Goal: Information Seeking & Learning: Learn about a topic

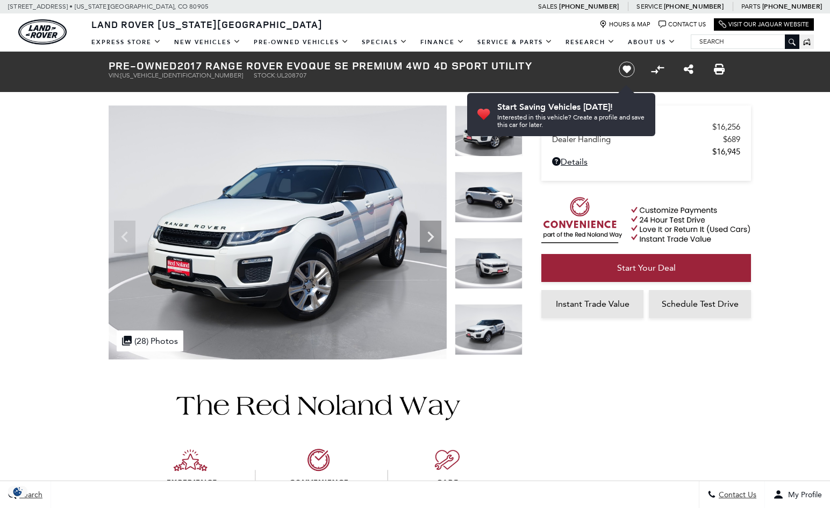
click at [432, 239] on icon "Next" at bounding box center [431, 237] width 22 height 22
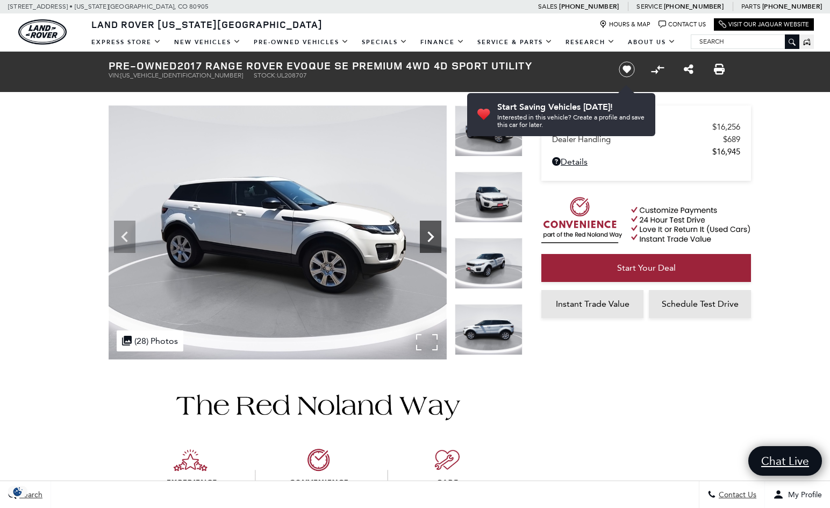
click at [432, 240] on icon "Next" at bounding box center [431, 237] width 22 height 22
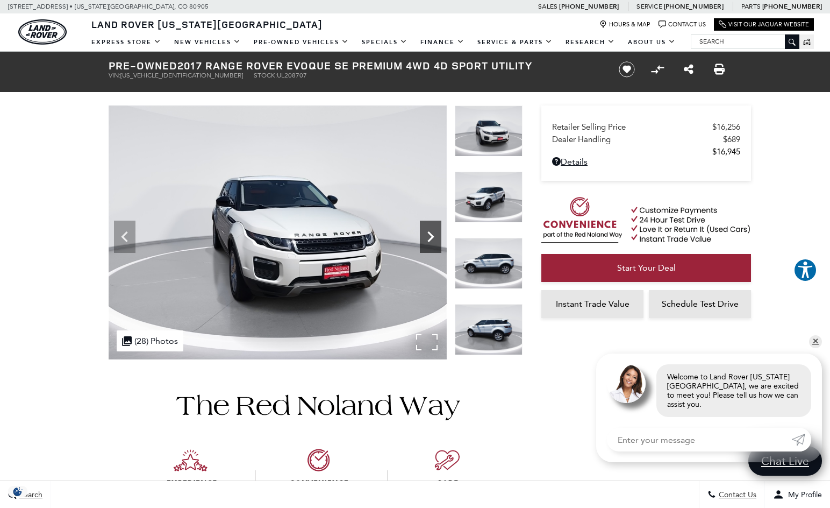
click at [434, 236] on icon "Next" at bounding box center [431, 237] width 22 height 22
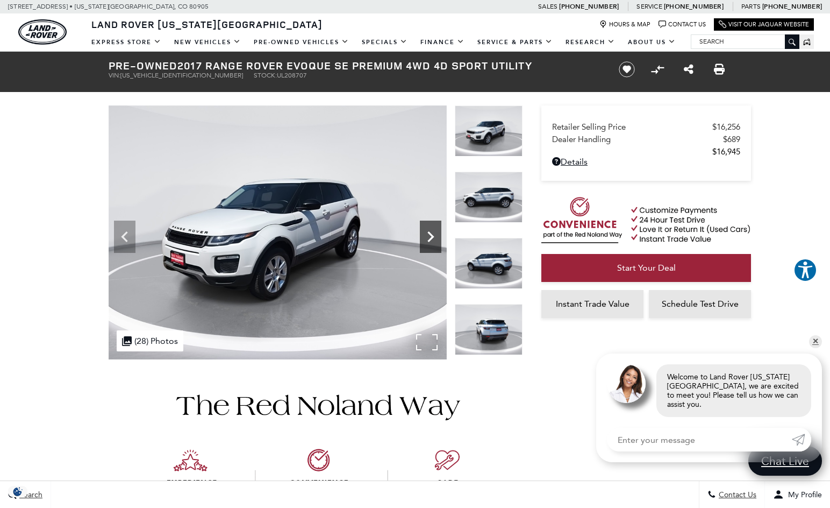
click at [434, 236] on icon "Next" at bounding box center [431, 237] width 22 height 22
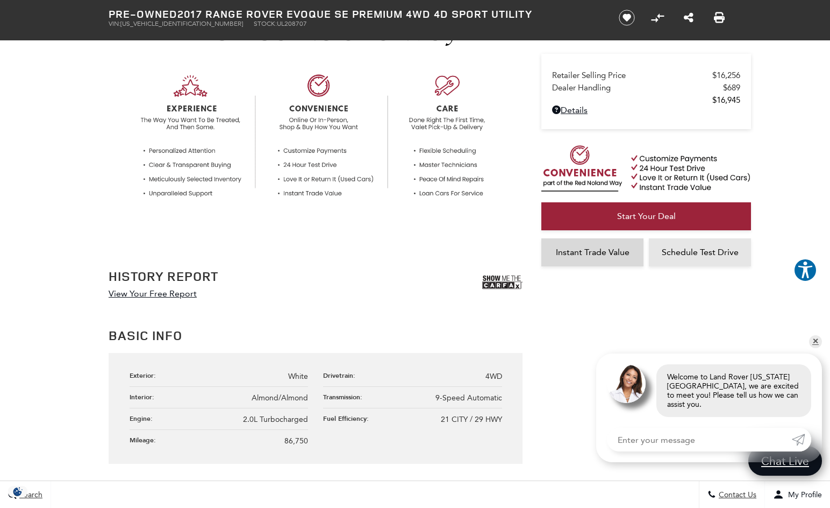
scroll to position [377, 0]
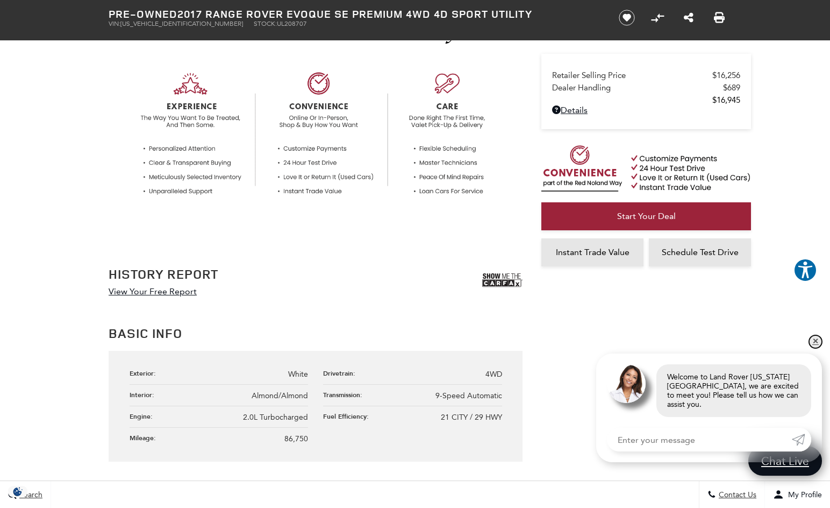
click at [819, 348] on link "✕" at bounding box center [816, 341] width 13 height 13
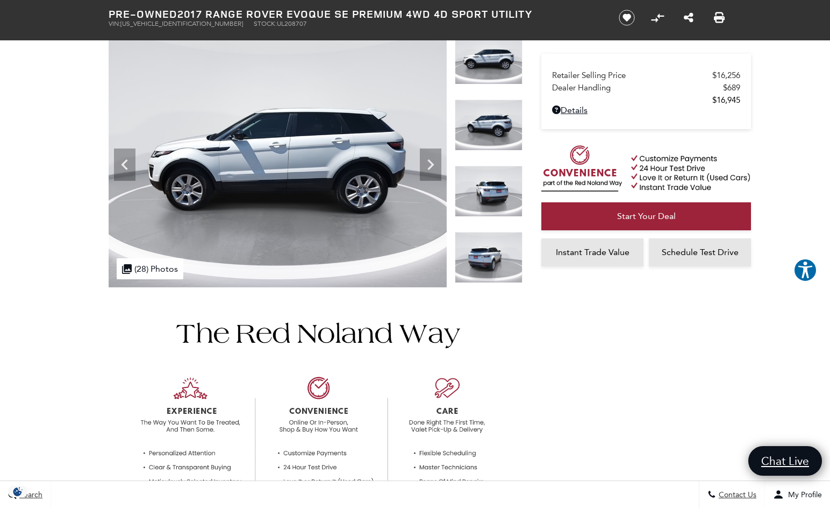
scroll to position [54, 0]
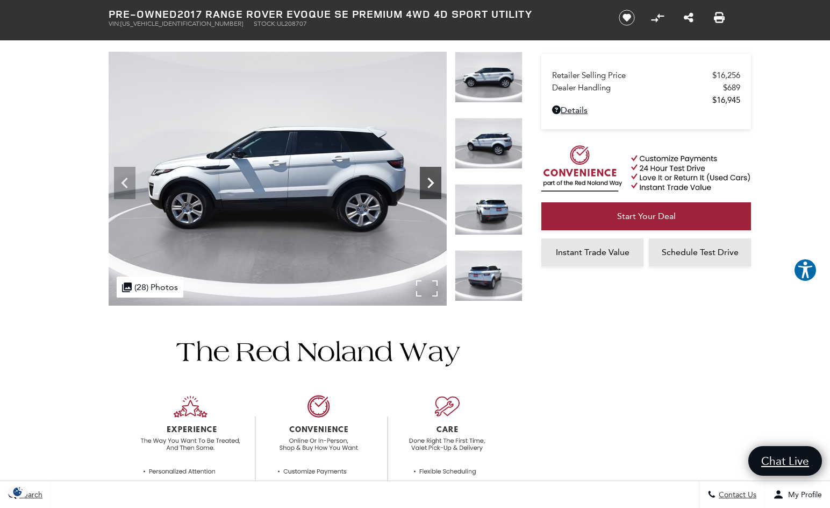
click at [425, 183] on icon "Next" at bounding box center [431, 183] width 22 height 22
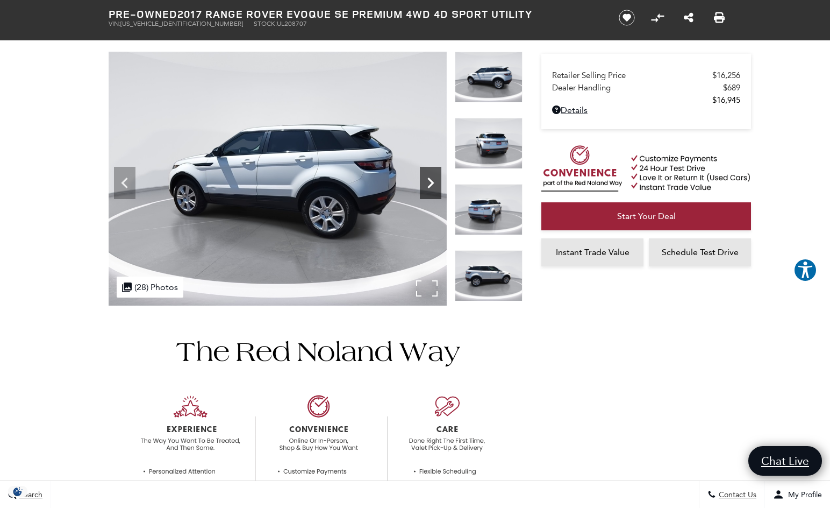
click at [425, 183] on icon "Next" at bounding box center [431, 183] width 22 height 22
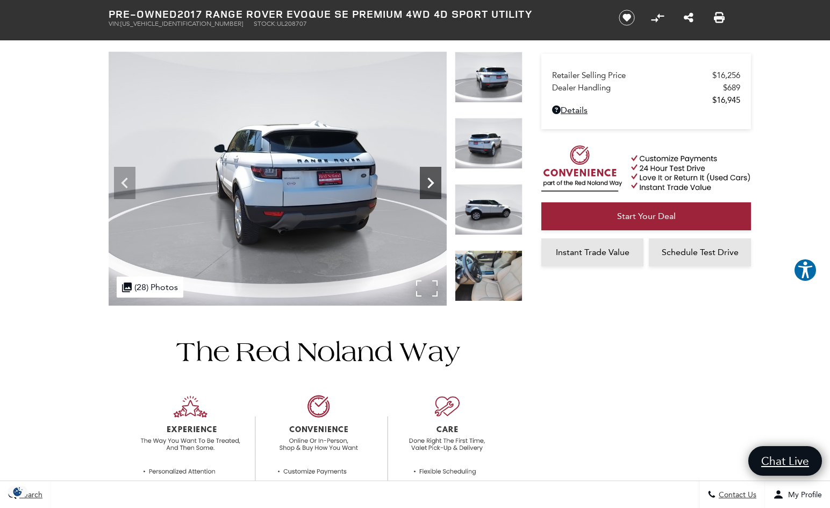
click at [426, 183] on icon "Next" at bounding box center [431, 183] width 22 height 22
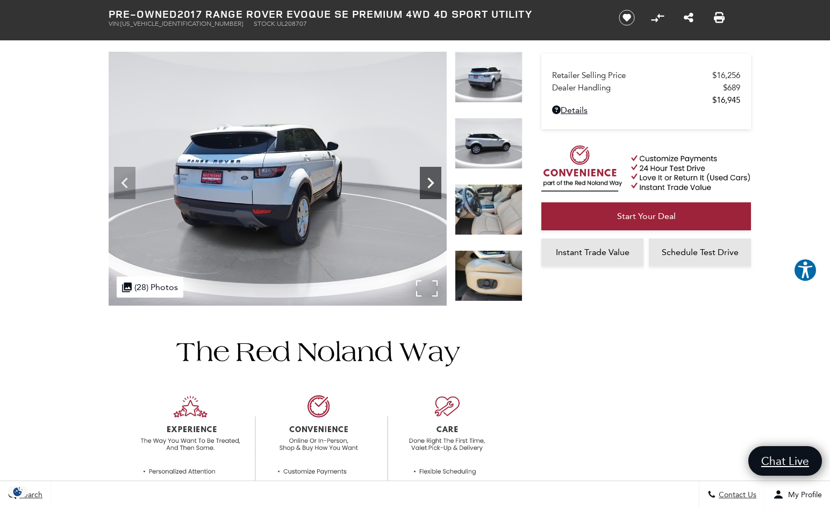
click at [426, 183] on icon "Next" at bounding box center [431, 183] width 22 height 22
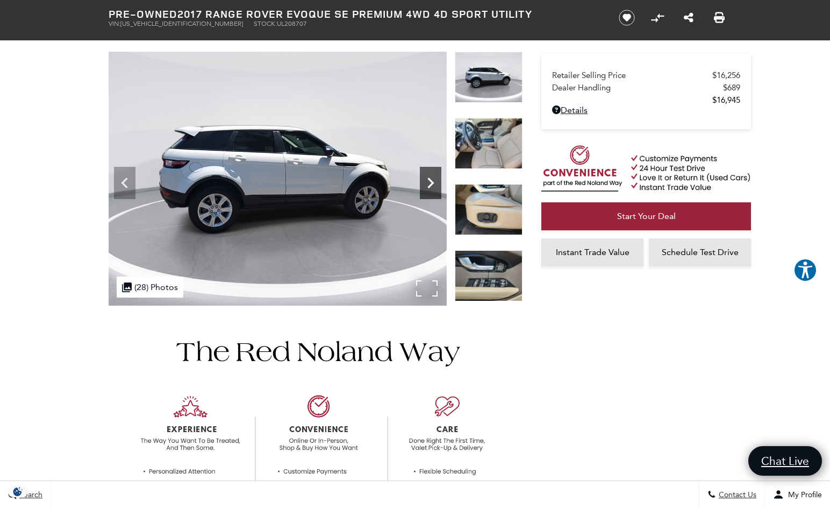
click at [426, 183] on icon "Next" at bounding box center [431, 183] width 22 height 22
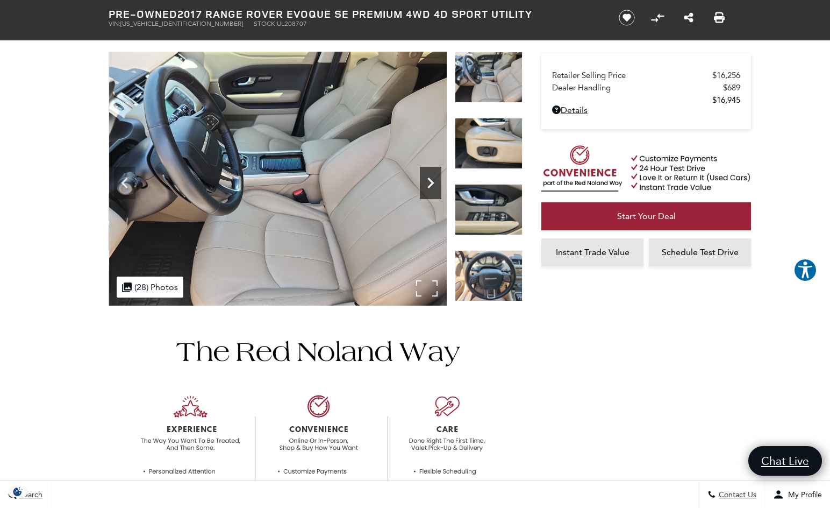
click at [427, 183] on icon "Next" at bounding box center [431, 183] width 22 height 22
click at [429, 183] on icon "Next" at bounding box center [431, 183] width 22 height 22
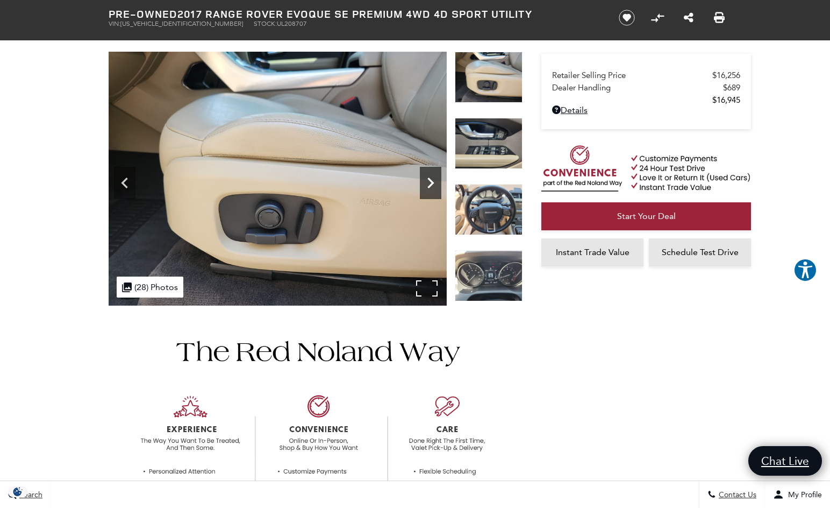
click at [429, 183] on icon "Next" at bounding box center [431, 183] width 22 height 22
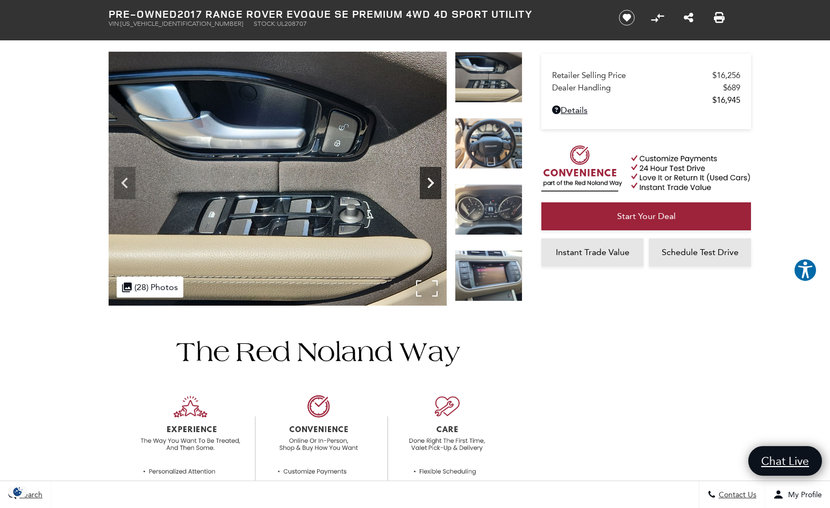
click at [429, 183] on icon "Next" at bounding box center [431, 183] width 22 height 22
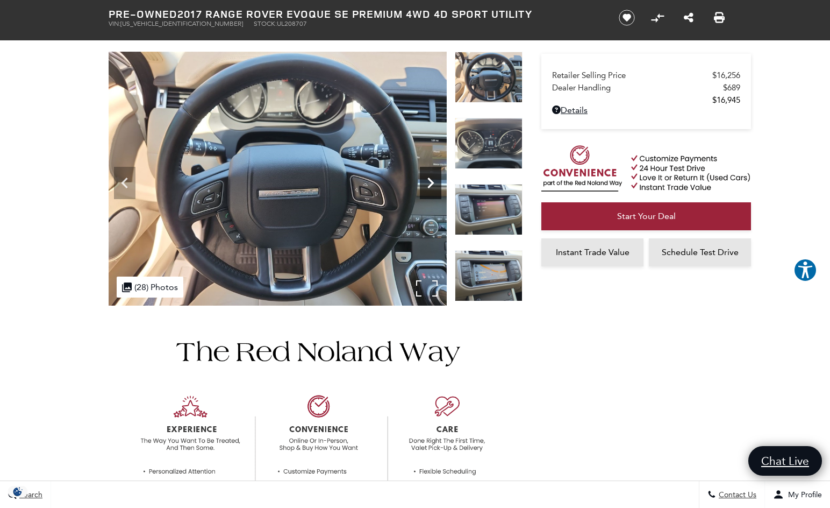
click at [429, 183] on icon "Next" at bounding box center [431, 183] width 22 height 22
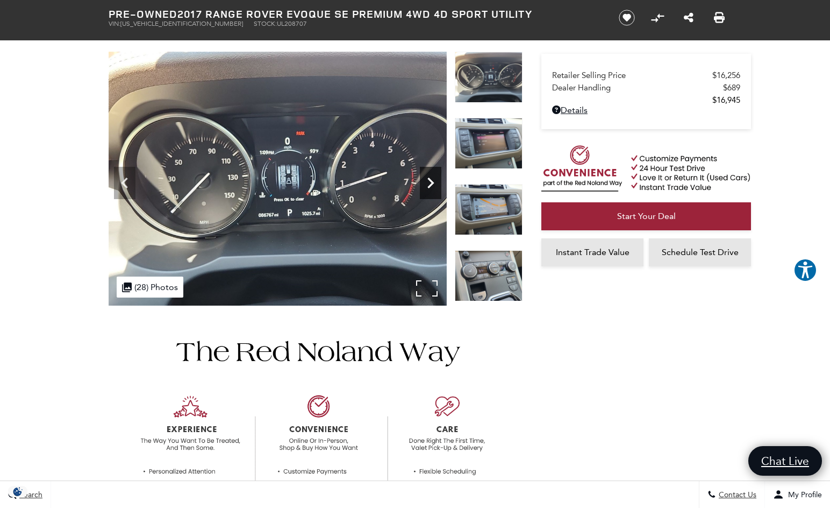
click at [429, 183] on icon "Next" at bounding box center [431, 183] width 22 height 22
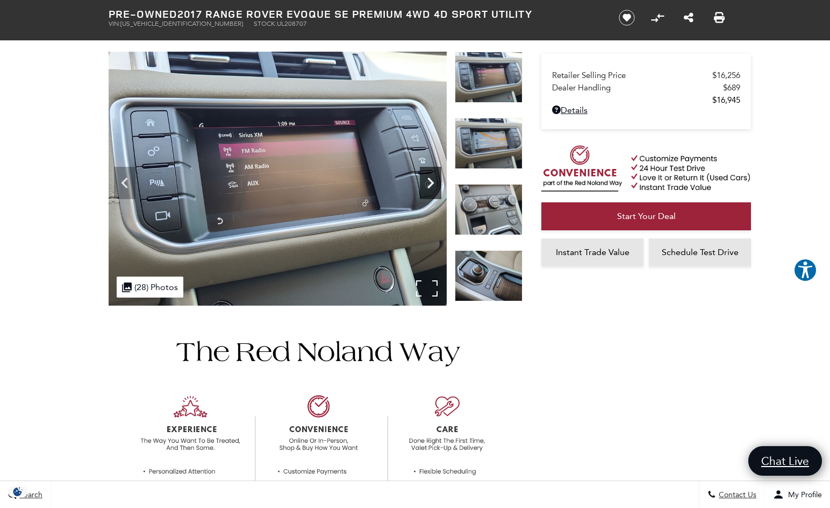
click at [429, 183] on icon "Next" at bounding box center [431, 183] width 22 height 22
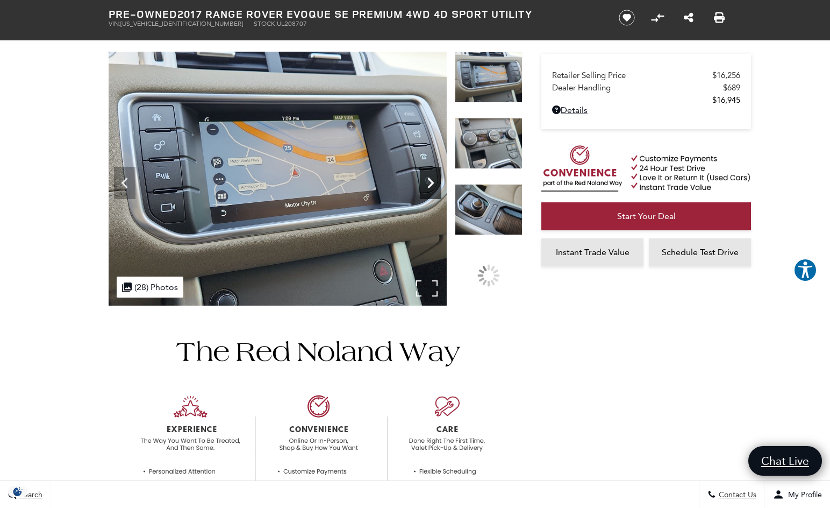
click at [429, 183] on icon "Next" at bounding box center [431, 183] width 22 height 22
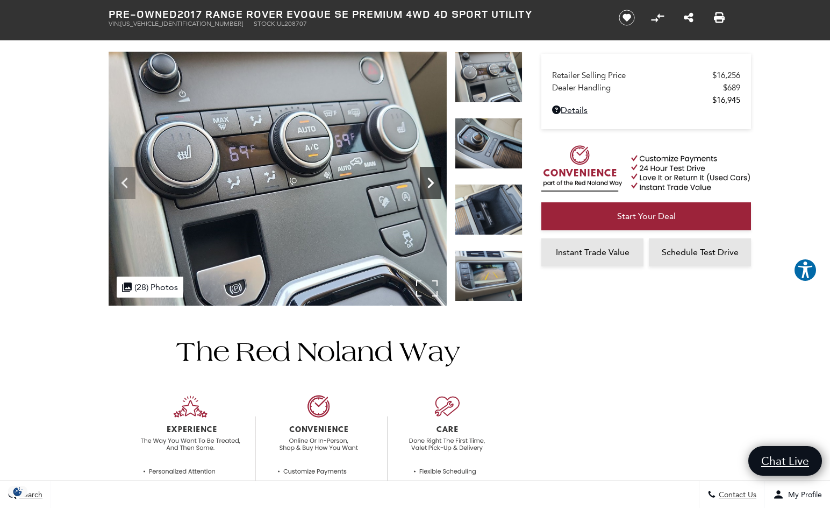
click at [429, 183] on icon "Next" at bounding box center [431, 183] width 22 height 22
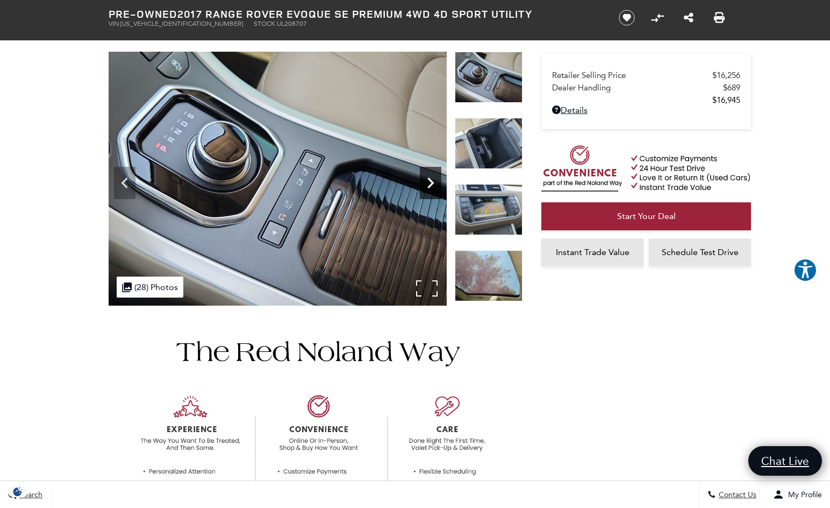
click at [429, 183] on icon "Next" at bounding box center [431, 183] width 22 height 22
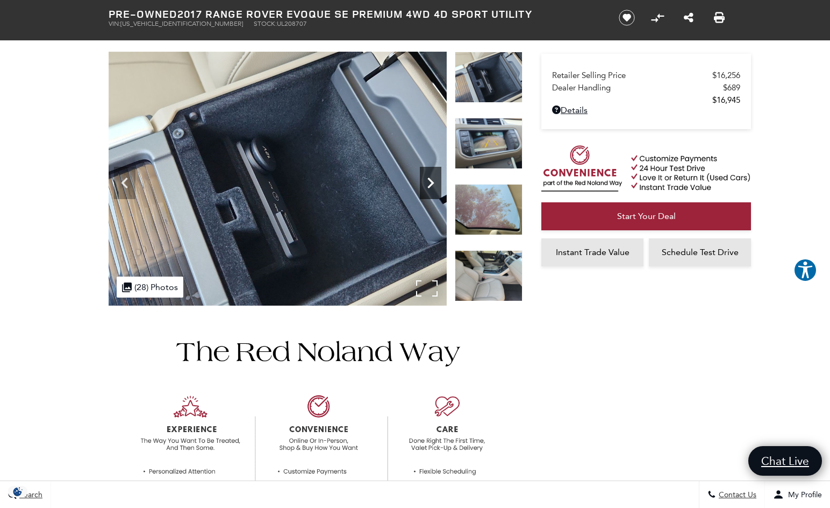
click at [429, 183] on icon "Next" at bounding box center [431, 183] width 22 height 22
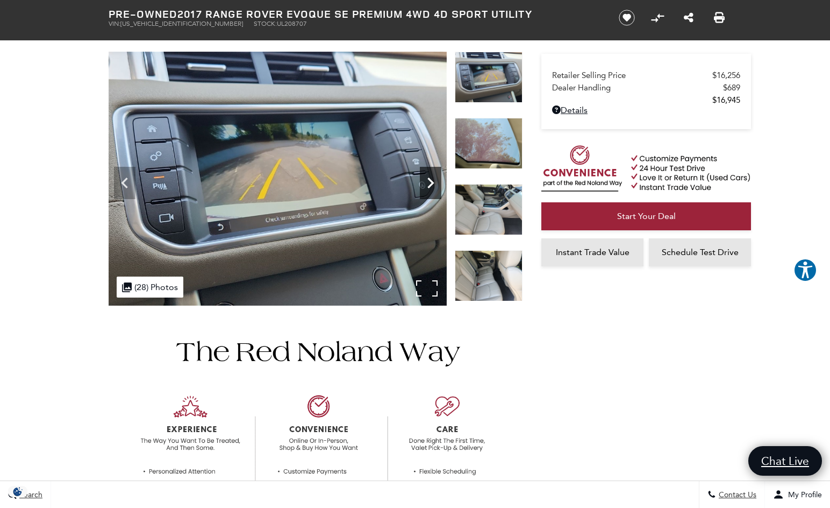
click at [429, 183] on icon "Next" at bounding box center [431, 183] width 22 height 22
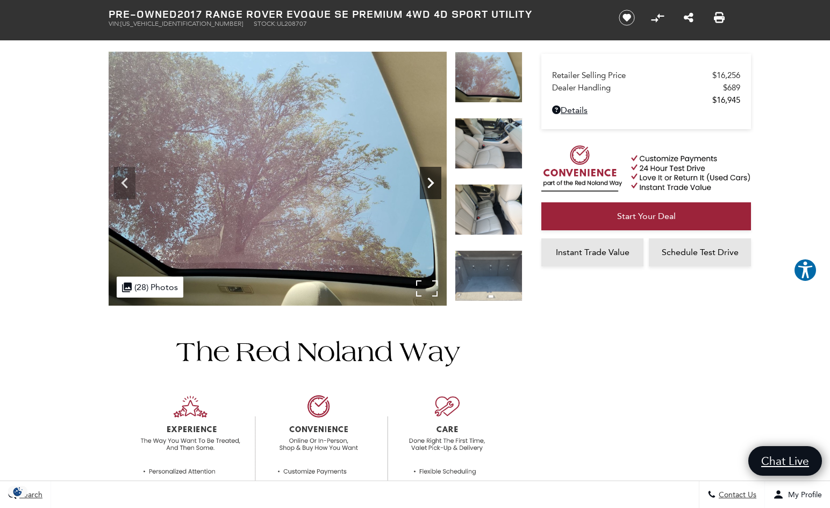
click at [429, 183] on icon "Next" at bounding box center [431, 183] width 22 height 22
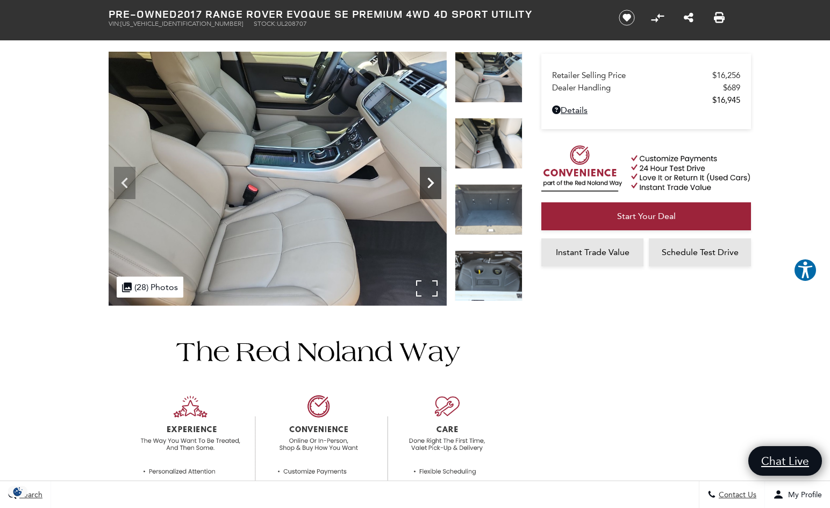
click at [429, 183] on icon "Next" at bounding box center [431, 183] width 22 height 22
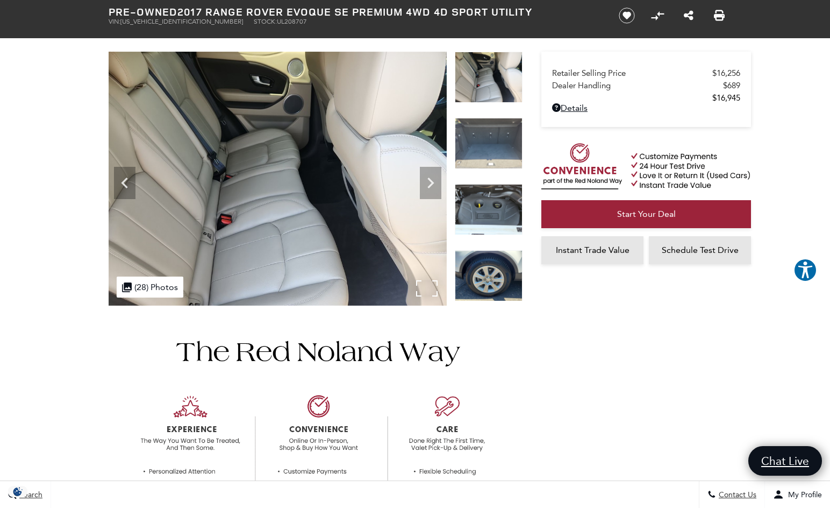
scroll to position [0, 0]
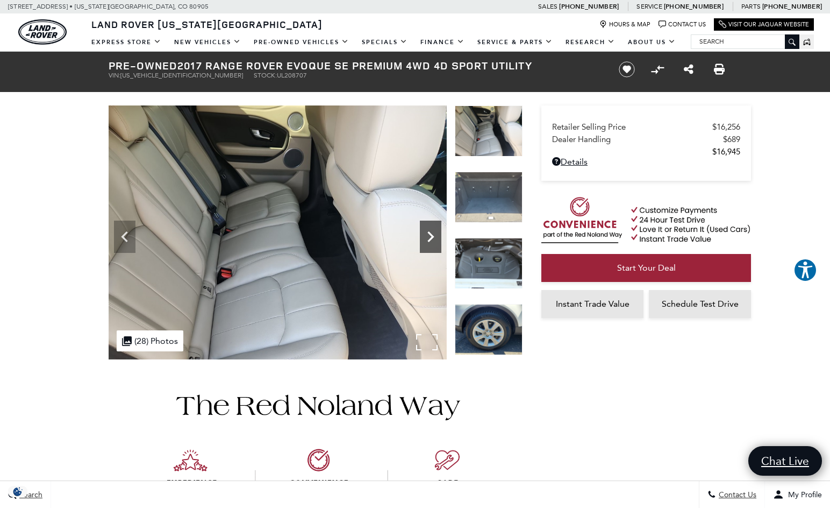
click at [436, 239] on icon "Next" at bounding box center [431, 237] width 22 height 22
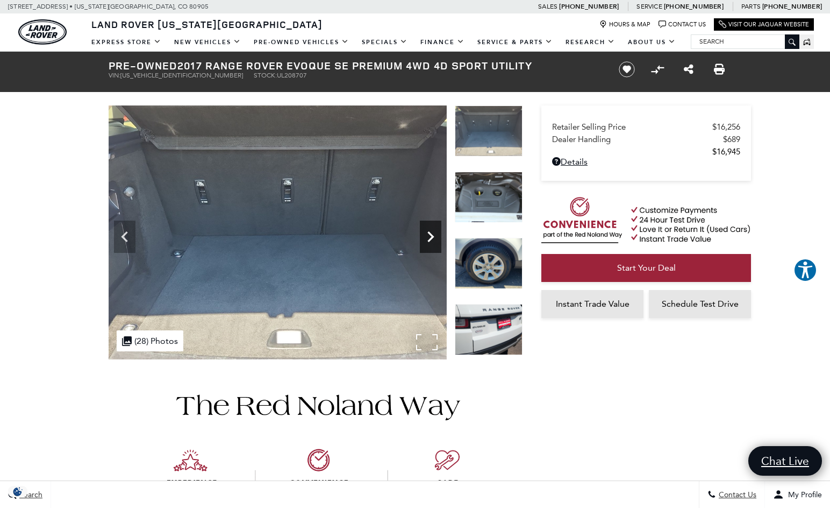
click at [435, 240] on icon "Next" at bounding box center [431, 237] width 22 height 22
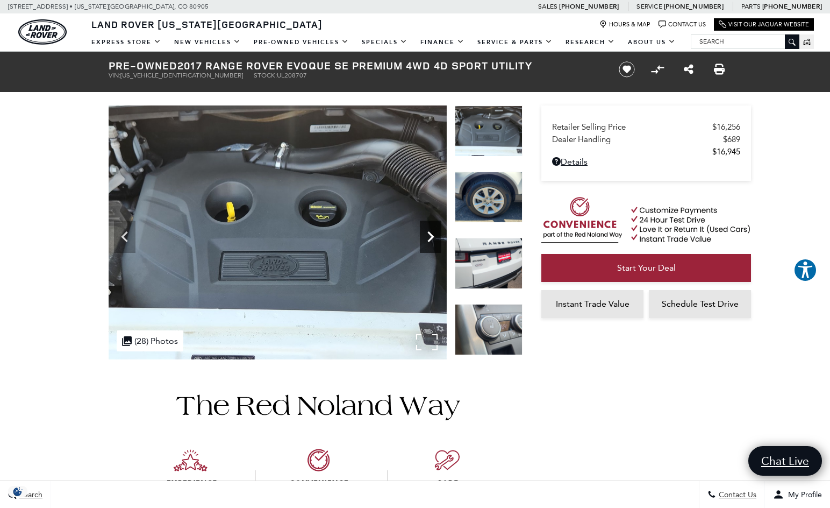
click at [431, 240] on icon "Next" at bounding box center [431, 236] width 6 height 11
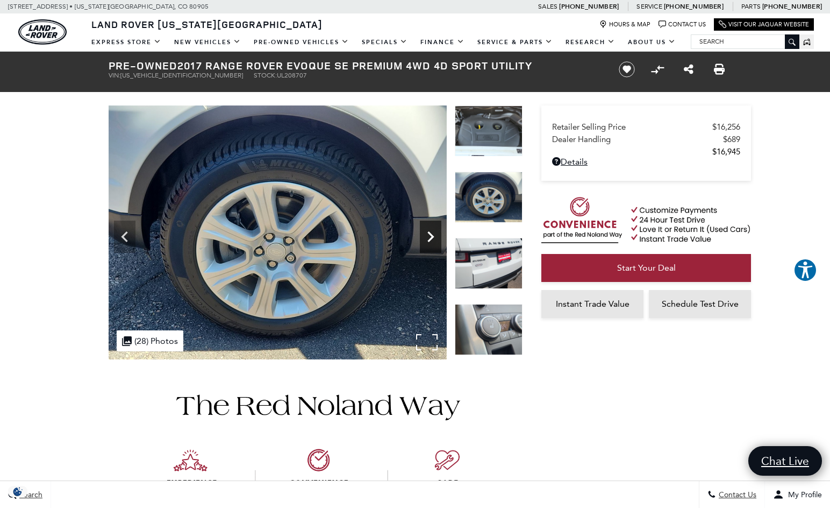
click at [431, 240] on icon "Next" at bounding box center [431, 236] width 6 height 11
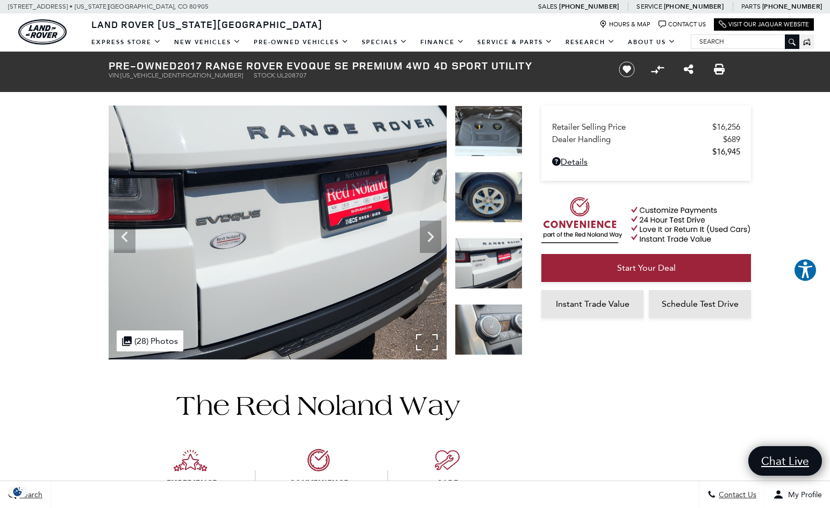
click at [133, 239] on icon "Previous" at bounding box center [125, 237] width 22 height 22
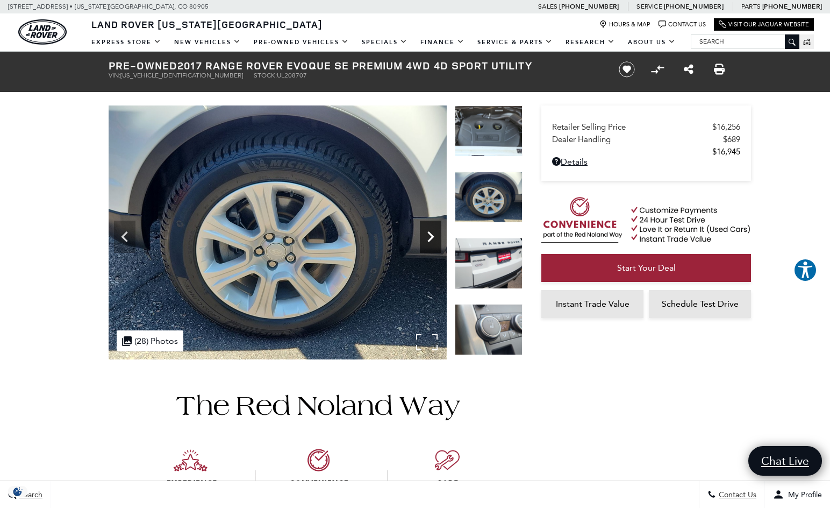
click at [431, 244] on icon "Next" at bounding box center [431, 237] width 22 height 22
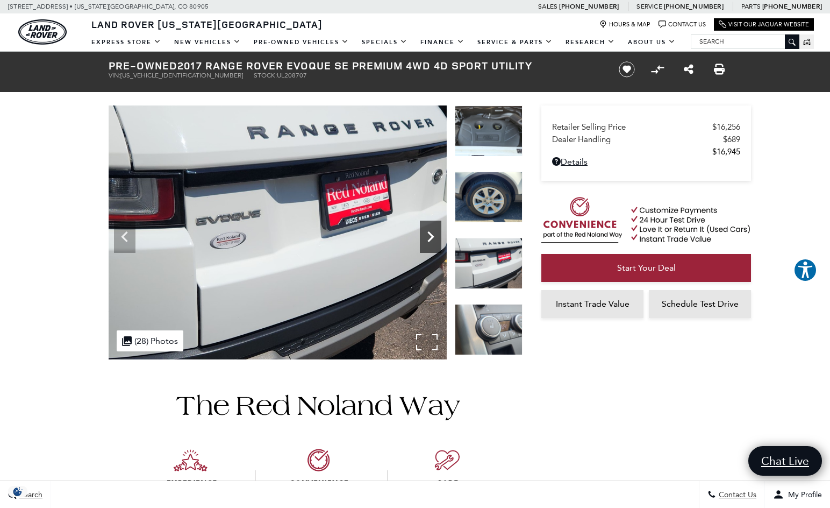
click at [431, 245] on icon "Next" at bounding box center [431, 237] width 22 height 22
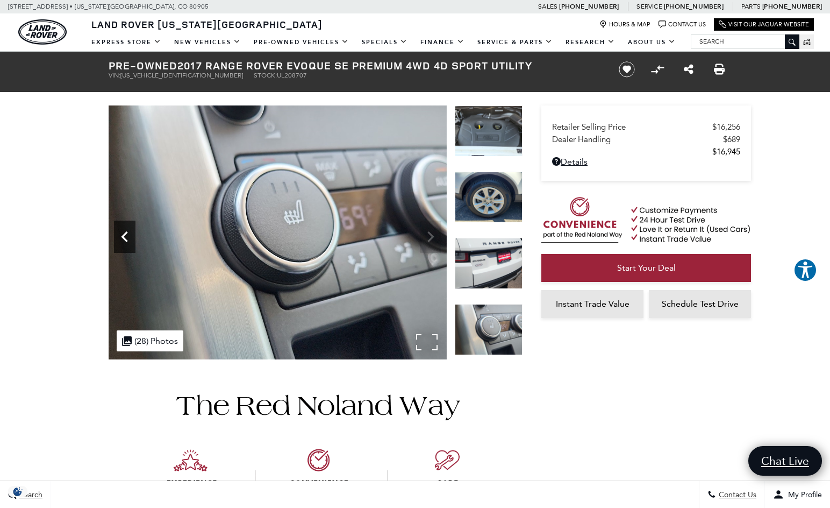
click at [131, 236] on icon "Previous" at bounding box center [125, 237] width 22 height 22
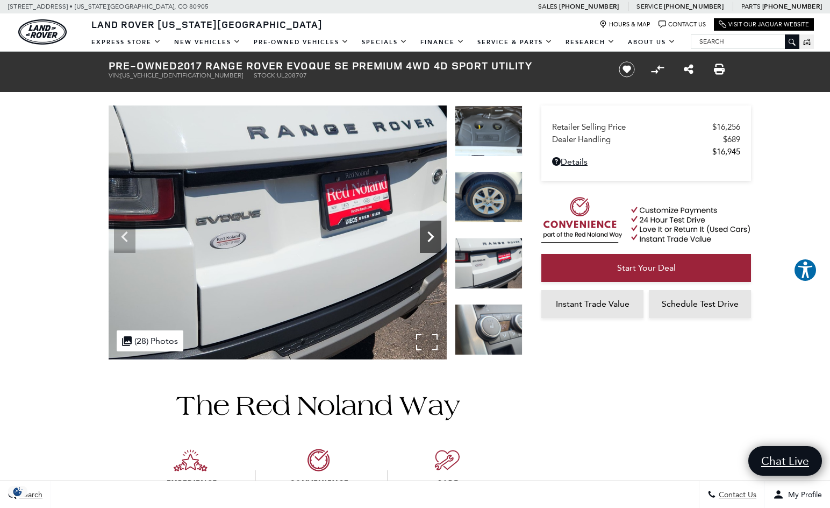
click at [429, 232] on icon "Next" at bounding box center [431, 236] width 6 height 11
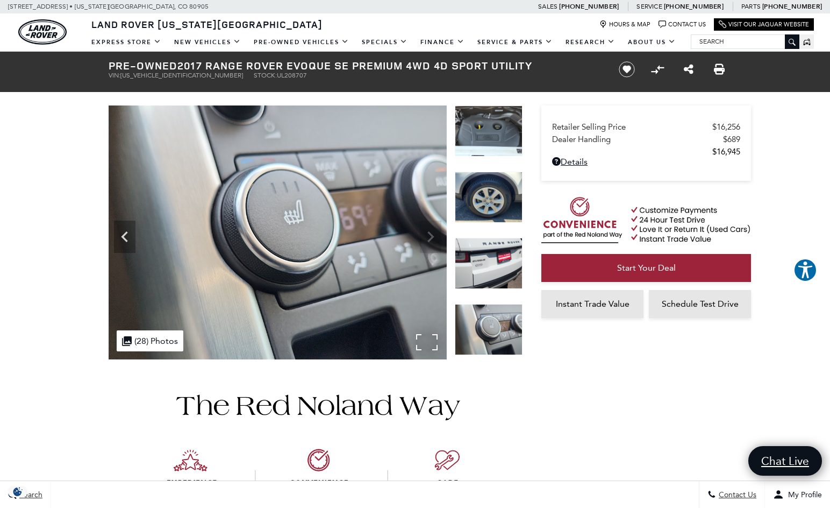
click at [428, 231] on img at bounding box center [278, 232] width 338 height 254
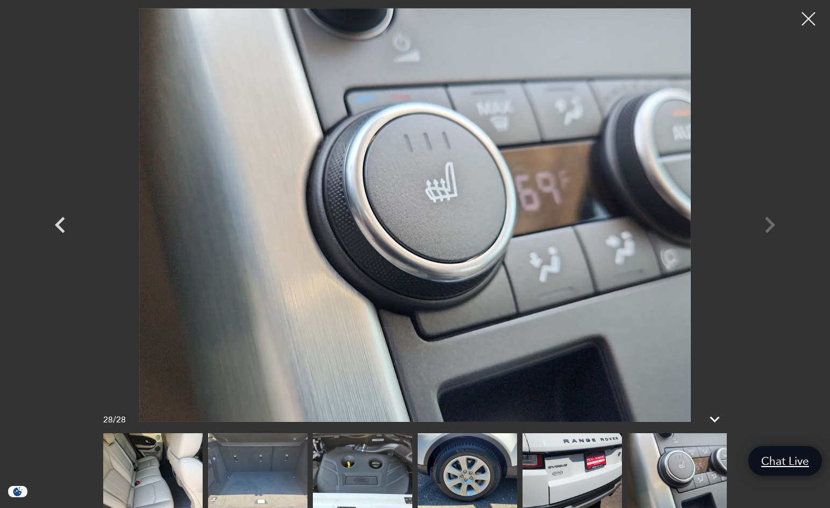
click at [765, 224] on div at bounding box center [415, 215] width 753 height 414
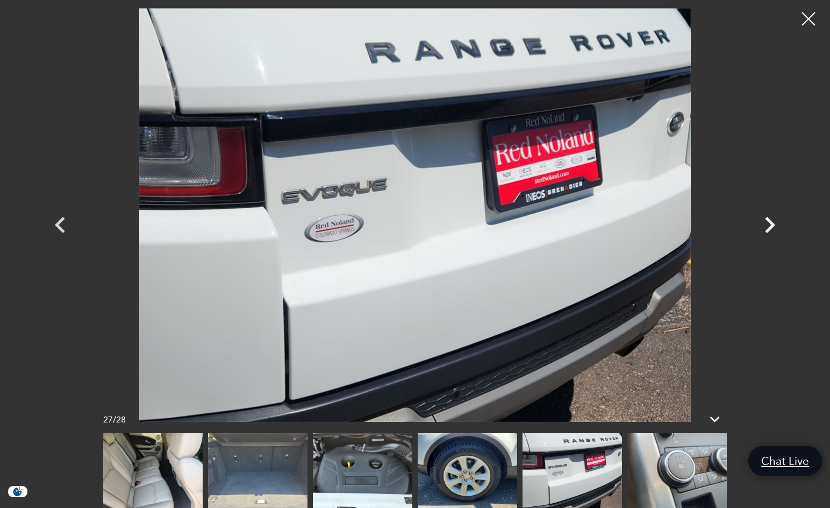
click at [771, 224] on icon "Next" at bounding box center [770, 225] width 32 height 32
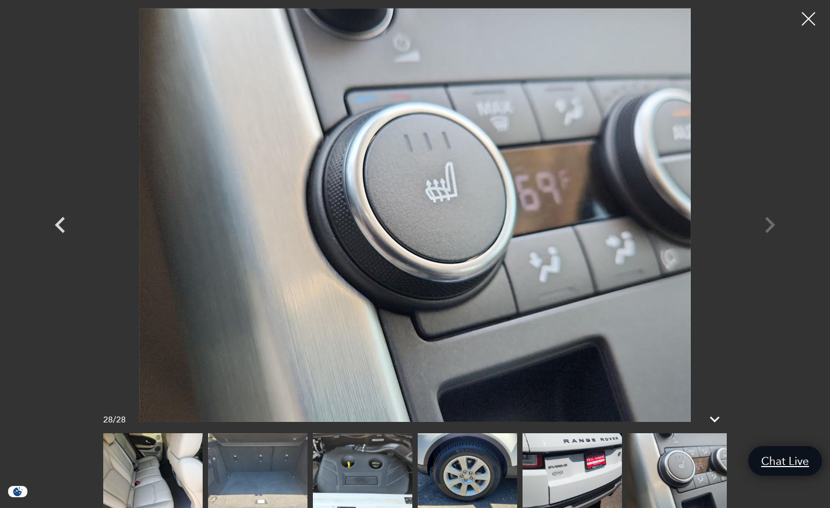
click at [770, 224] on div at bounding box center [415, 215] width 753 height 414
click at [57, 225] on icon "Previous" at bounding box center [60, 225] width 10 height 16
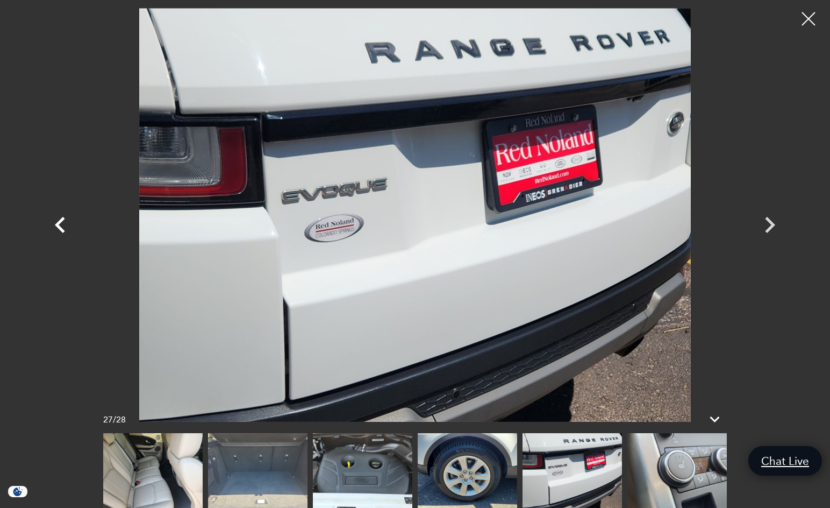
click at [57, 225] on icon "Previous" at bounding box center [60, 225] width 10 height 16
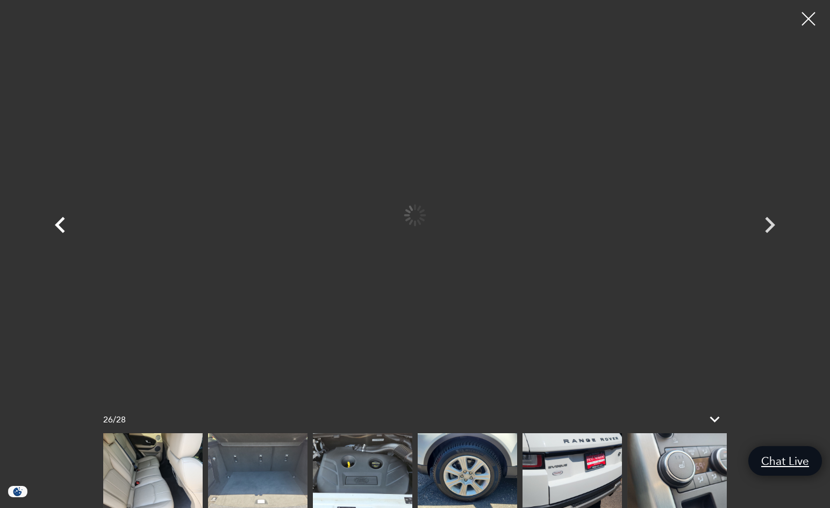
click at [57, 225] on icon "Previous" at bounding box center [60, 225] width 10 height 16
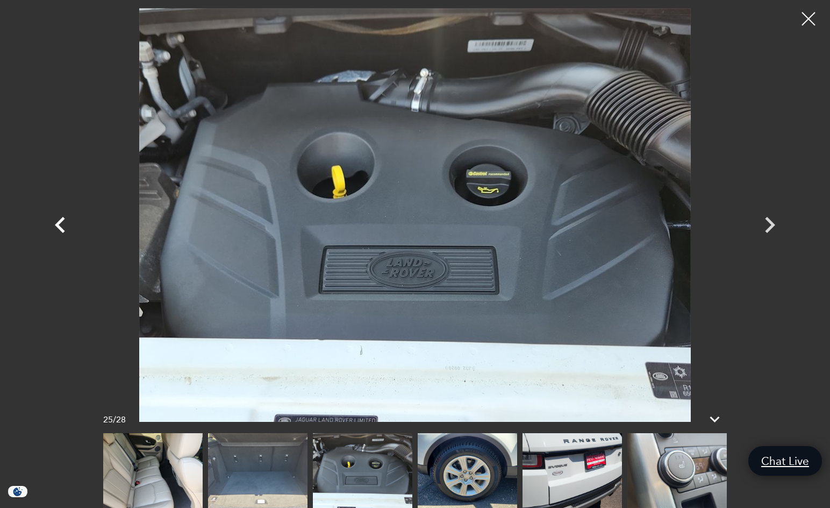
click at [63, 224] on icon "Previous" at bounding box center [60, 225] width 32 height 32
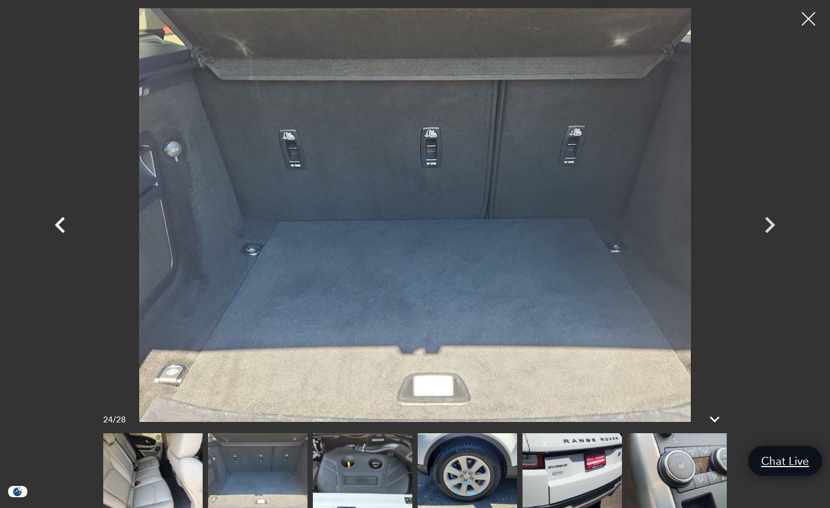
click at [67, 224] on icon "Previous" at bounding box center [60, 225] width 32 height 32
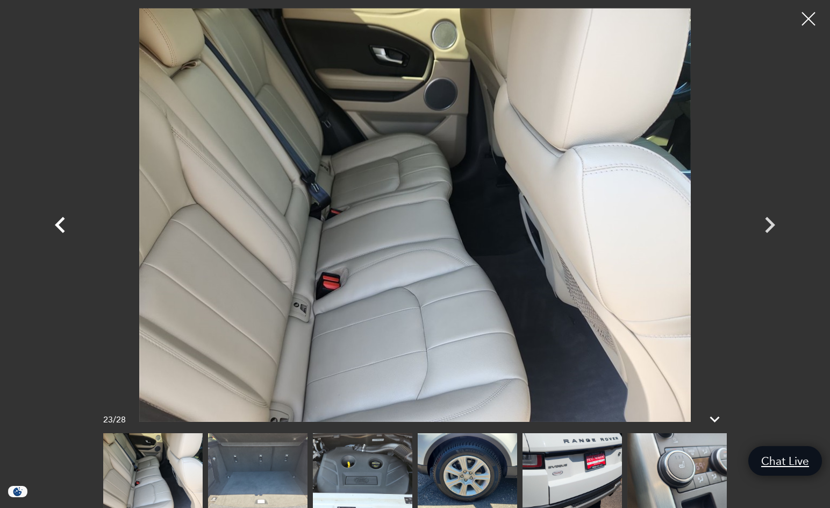
click at [69, 224] on icon "Previous" at bounding box center [60, 225] width 32 height 32
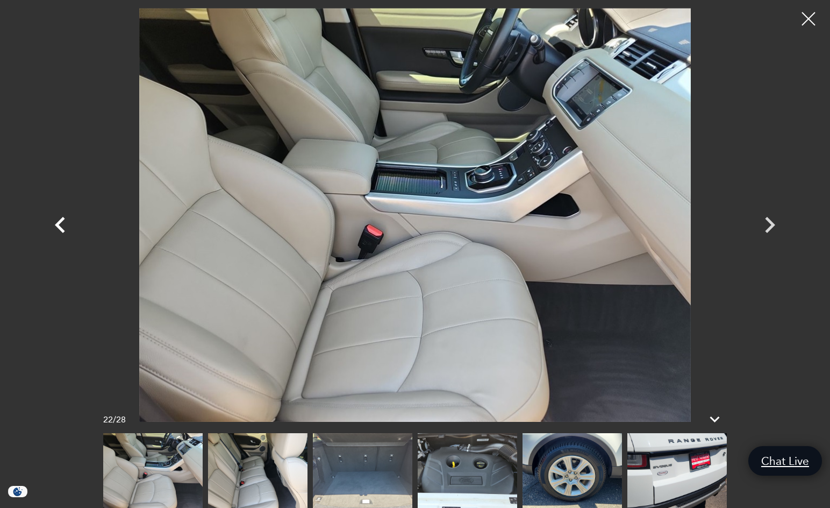
click at [69, 224] on icon "Previous" at bounding box center [60, 225] width 32 height 32
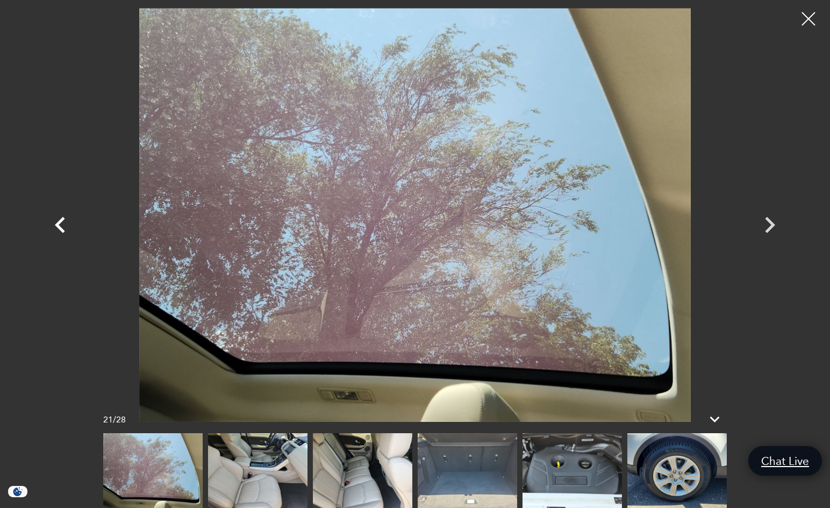
click at [69, 224] on icon "Previous" at bounding box center [60, 225] width 32 height 32
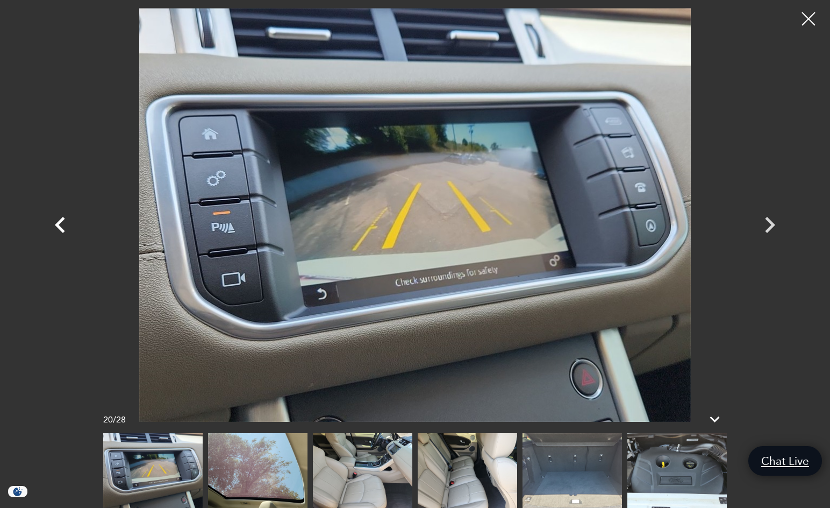
click at [69, 224] on icon "Previous" at bounding box center [60, 225] width 32 height 32
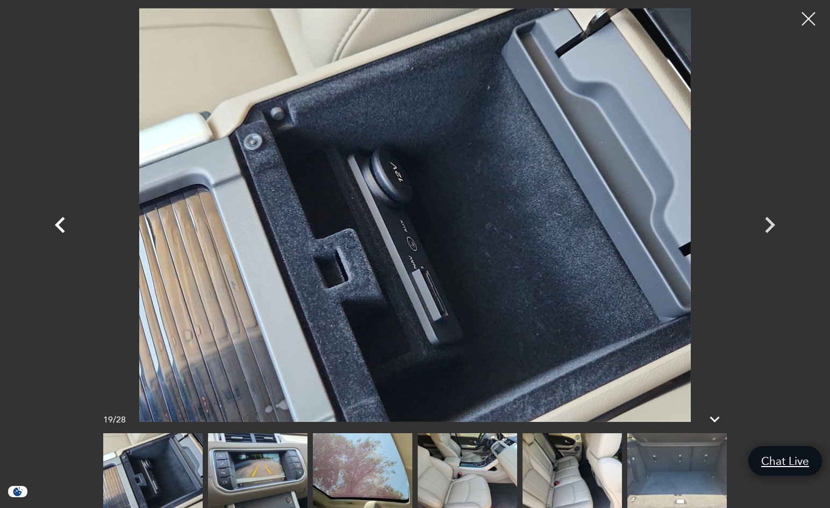
click at [69, 224] on icon "Previous" at bounding box center [60, 225] width 32 height 32
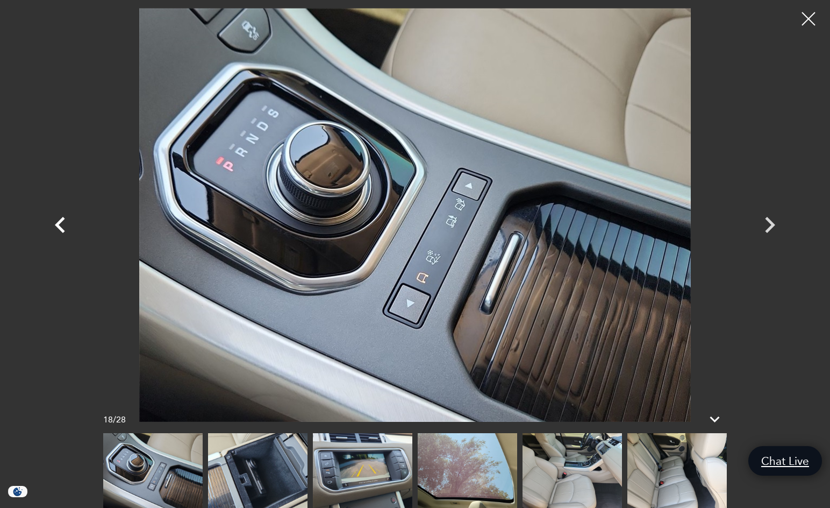
click at [58, 225] on icon "Previous" at bounding box center [60, 225] width 10 height 16
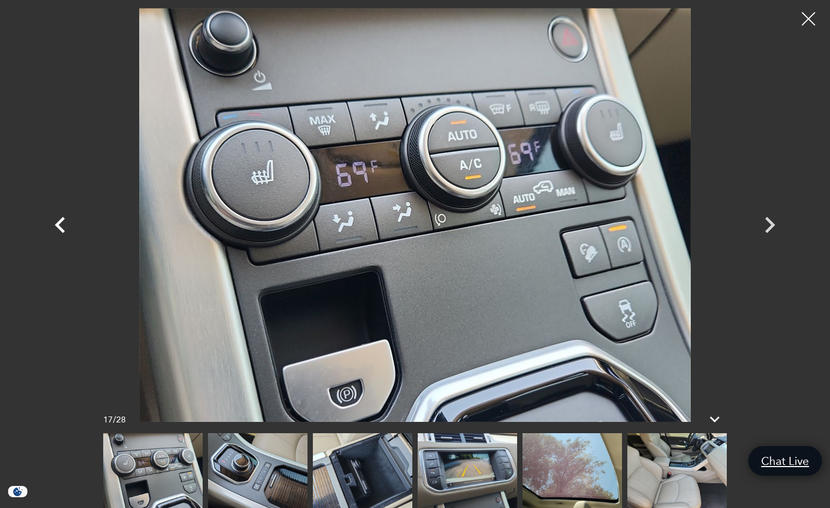
click at [58, 225] on icon "Previous" at bounding box center [60, 225] width 10 height 16
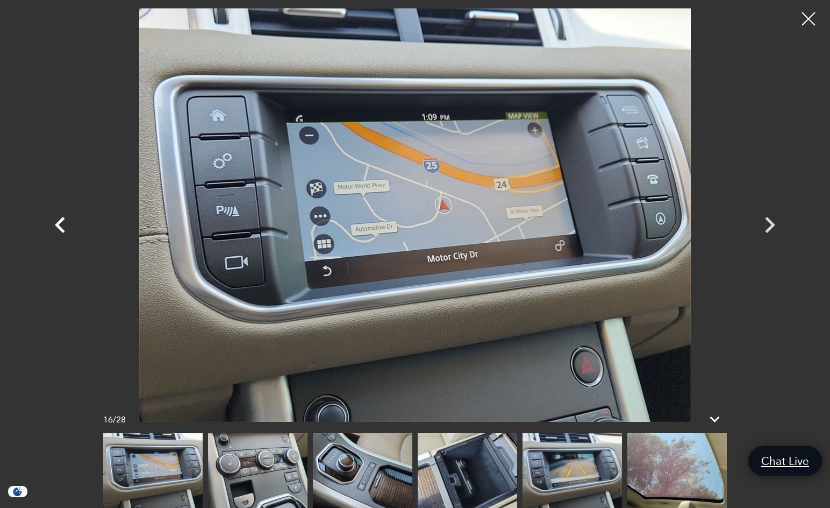
click at [58, 225] on icon "Previous" at bounding box center [60, 225] width 10 height 16
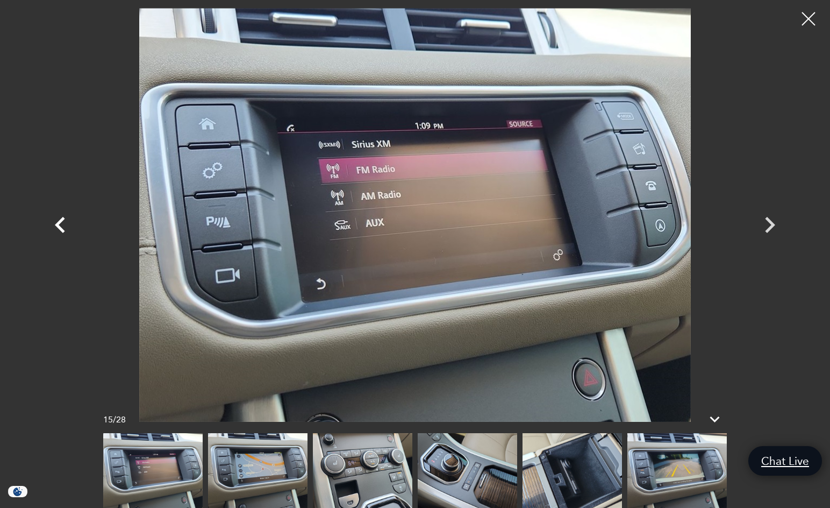
click at [58, 225] on icon "Previous" at bounding box center [60, 225] width 10 height 16
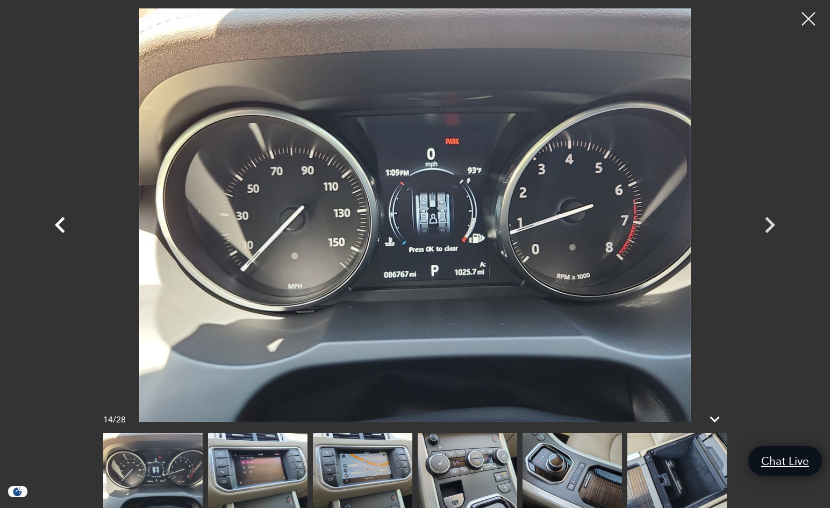
click at [58, 225] on icon "Previous" at bounding box center [60, 225] width 10 height 16
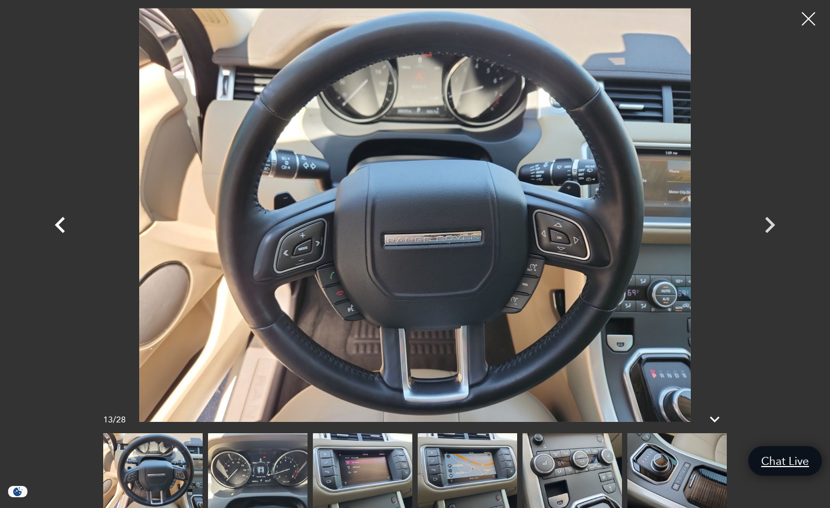
click at [58, 225] on icon "Previous" at bounding box center [60, 225] width 10 height 16
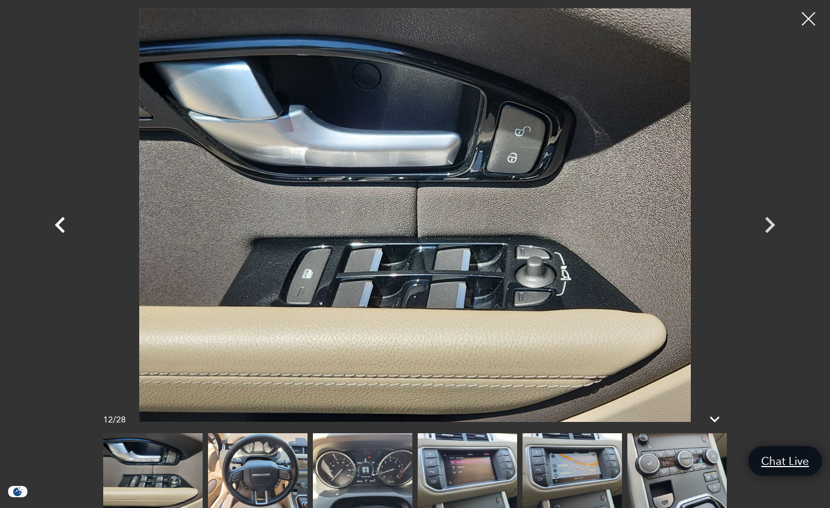
click at [58, 225] on icon "Previous" at bounding box center [60, 225] width 10 height 16
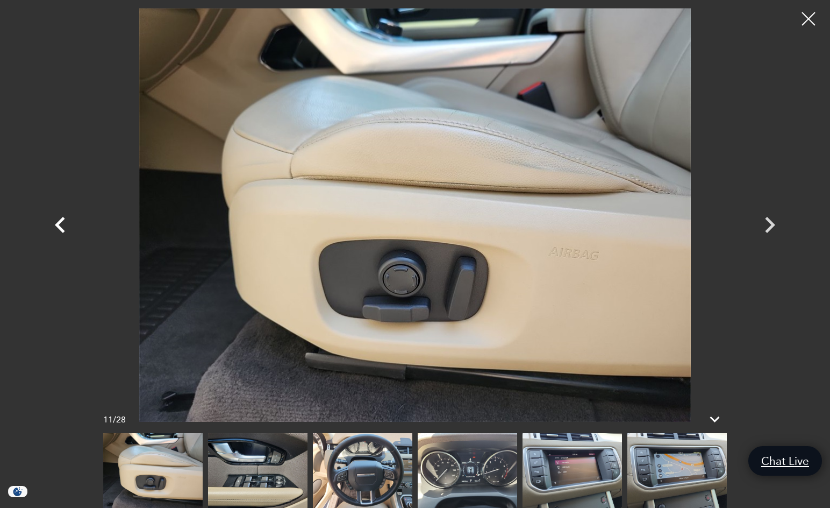
click at [58, 225] on icon "Previous" at bounding box center [60, 225] width 10 height 16
